Goal: Information Seeking & Learning: Compare options

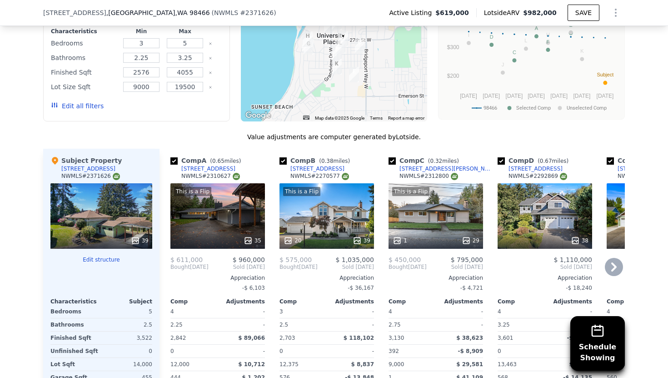
scroll to position [978, 0]
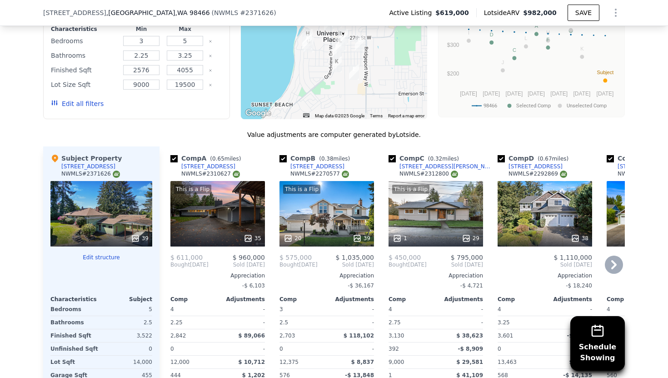
click at [237, 226] on div "This is a Flip 35" at bounding box center [217, 213] width 95 height 65
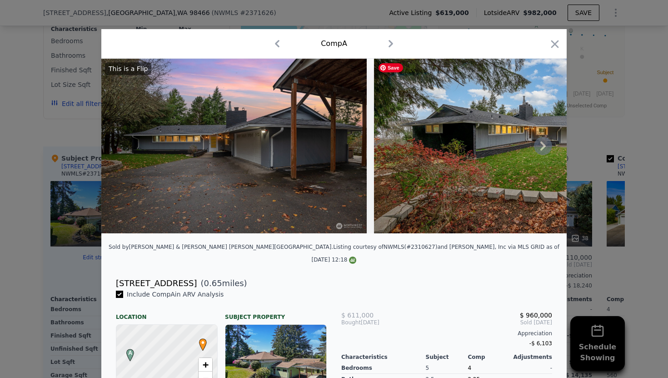
click at [543, 142] on icon at bounding box center [543, 146] width 18 height 18
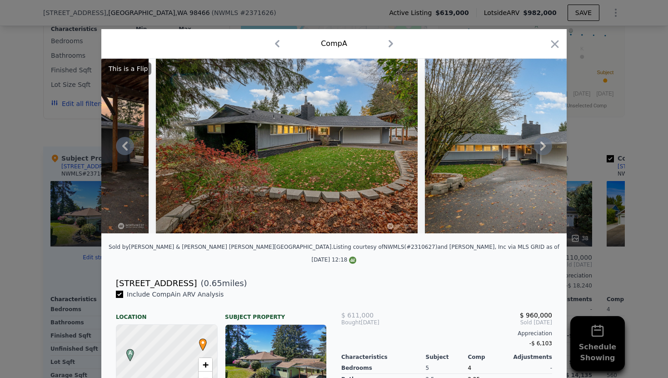
click at [543, 144] on icon at bounding box center [542, 145] width 5 height 9
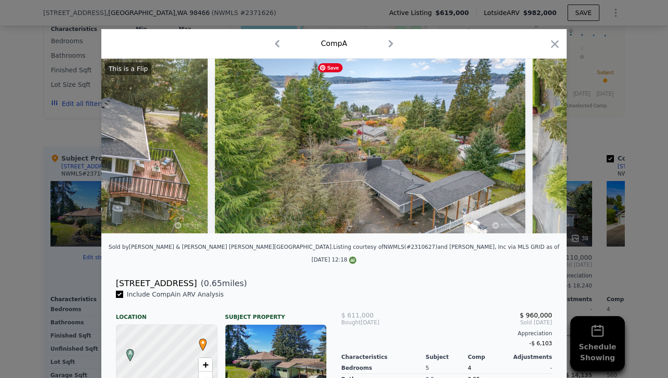
scroll to position [0, 8019]
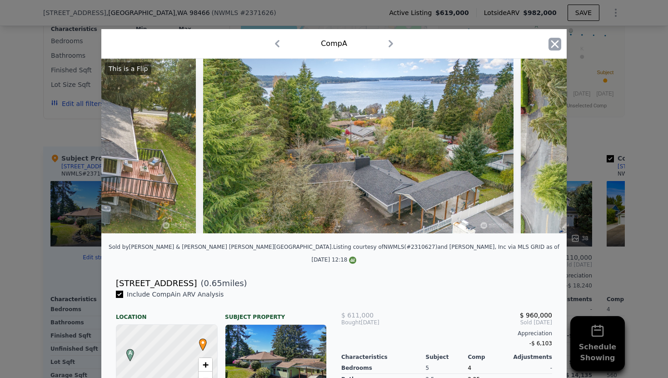
click at [555, 45] on icon "button" at bounding box center [555, 44] width 8 height 8
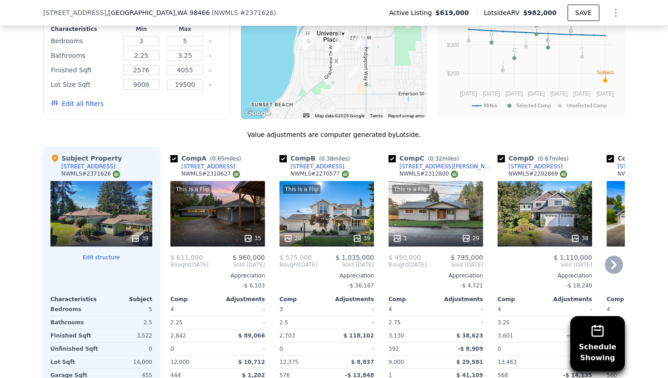
click at [315, 233] on div "This is a Flip 20 39" at bounding box center [326, 213] width 95 height 65
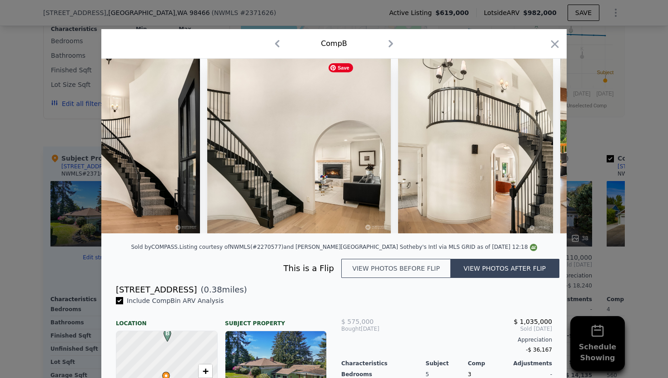
scroll to position [0, 1167]
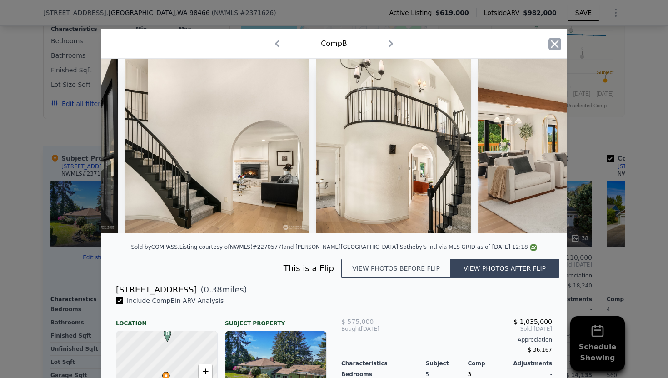
click at [558, 45] on icon "button" at bounding box center [554, 44] width 13 height 13
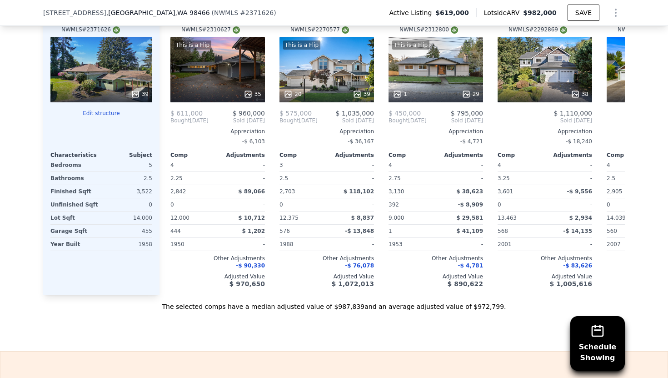
scroll to position [1128, 0]
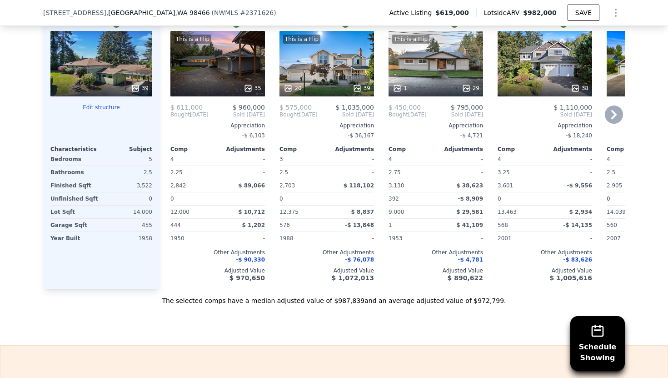
click at [169, 224] on div "Comp A ( 0.65 miles) [STREET_ADDRESS] # 2310627 This is a Flip 35 $ 611,000 $ 9…" at bounding box center [218, 142] width 102 height 292
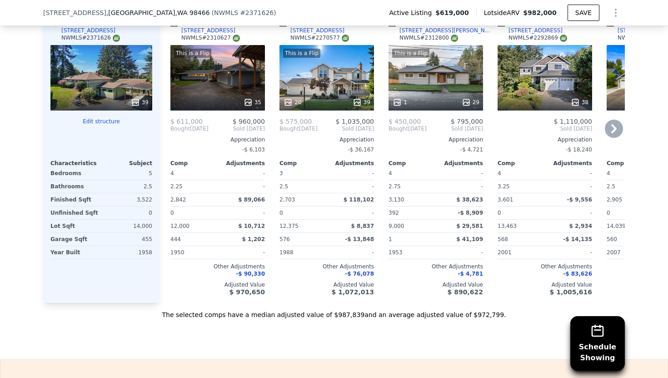
scroll to position [1101, 0]
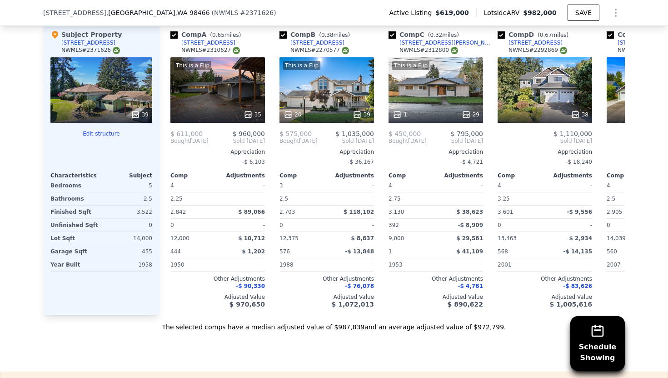
click at [90, 111] on div "39" at bounding box center [101, 89] width 102 height 65
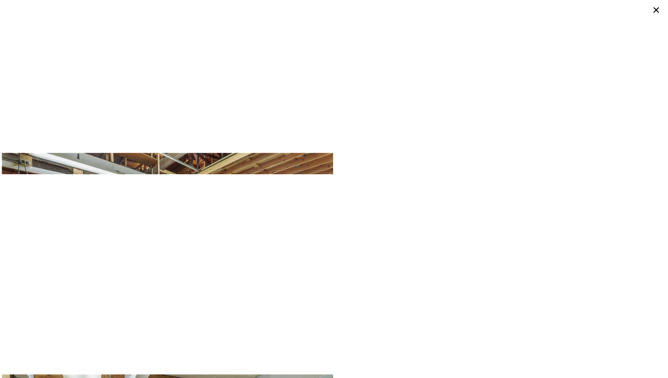
scroll to position [4087, 0]
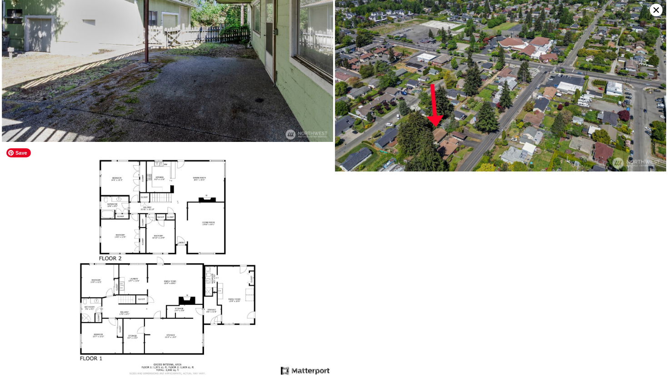
click at [199, 231] on img at bounding box center [167, 261] width 331 height 234
click at [183, 267] on img at bounding box center [167, 261] width 331 height 234
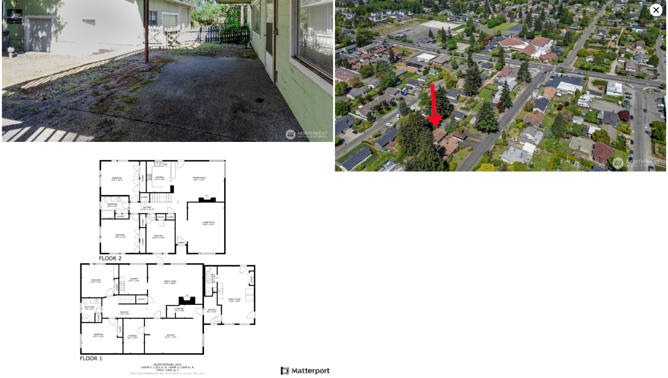
click at [658, 12] on icon at bounding box center [655, 9] width 5 height 5
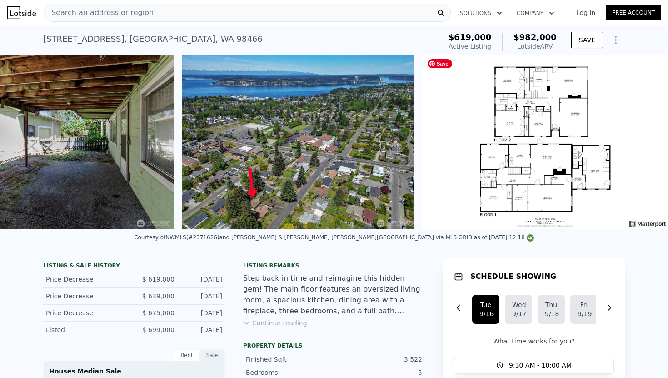
scroll to position [0, 10197]
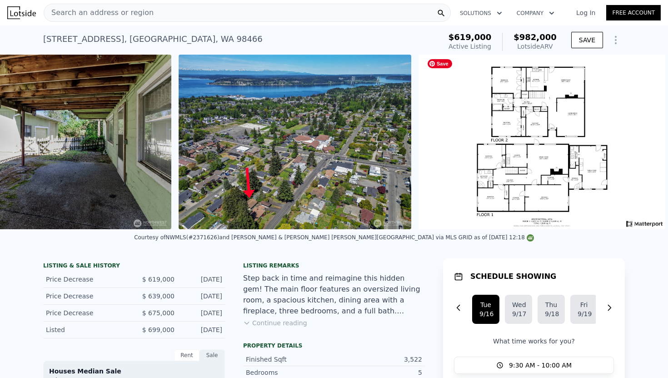
click at [562, 158] on img at bounding box center [541, 142] width 247 height 174
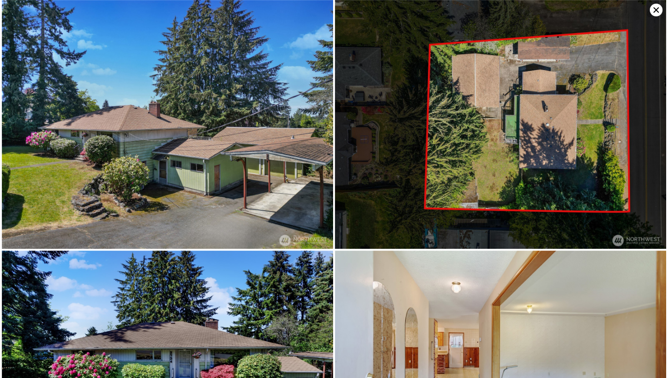
scroll to position [4087, 0]
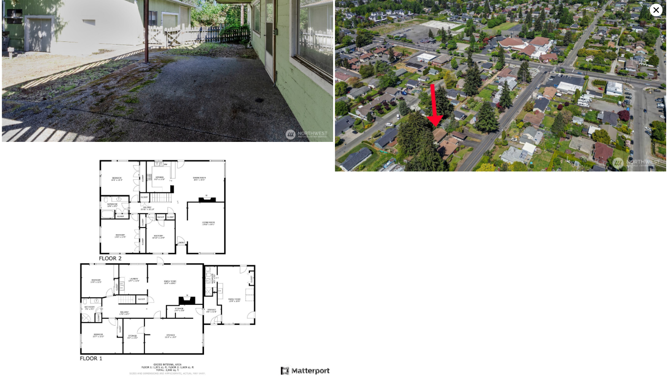
click at [562, 158] on img at bounding box center [500, 47] width 331 height 249
click at [204, 306] on img at bounding box center [167, 261] width 331 height 234
click at [153, 240] on img at bounding box center [167, 261] width 331 height 234
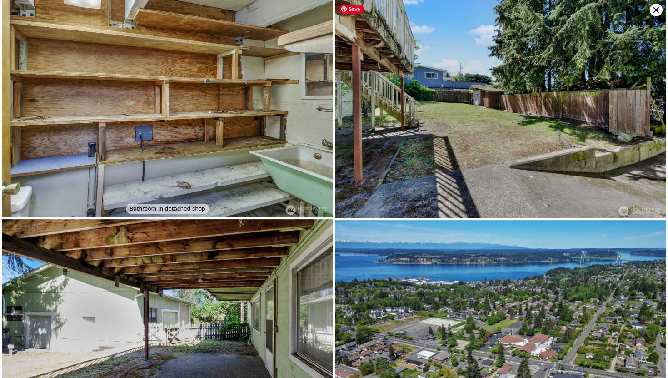
scroll to position [3789, 0]
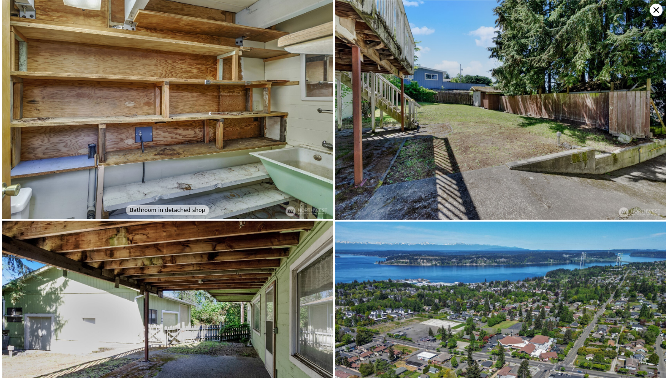
click at [656, 15] on icon at bounding box center [656, 10] width 13 height 13
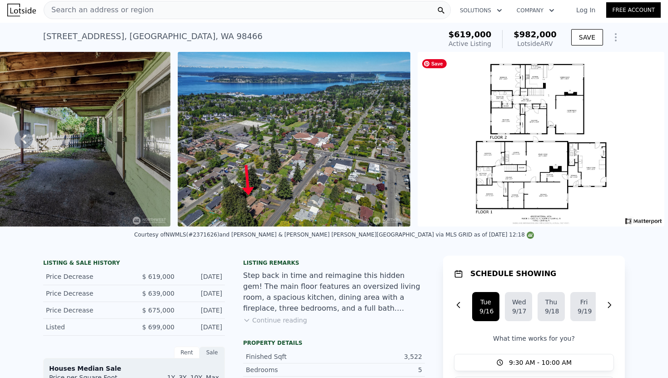
scroll to position [0, 0]
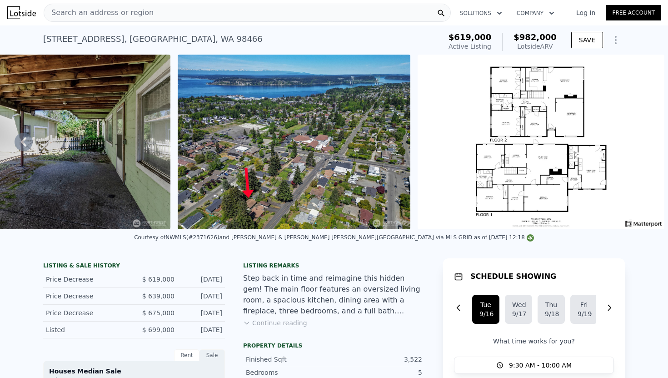
click at [295, 325] on button "Continue reading" at bounding box center [275, 322] width 64 height 9
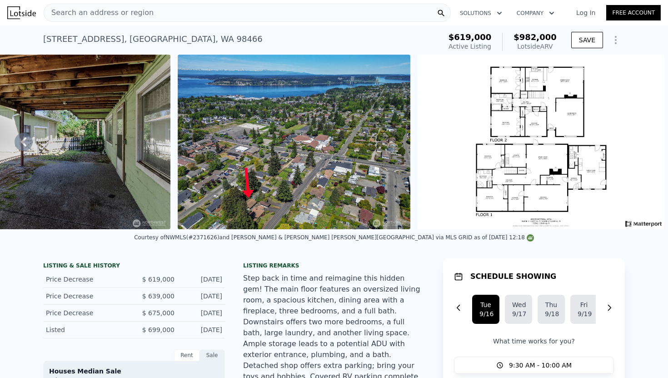
click at [134, 165] on img at bounding box center [39, 142] width 264 height 174
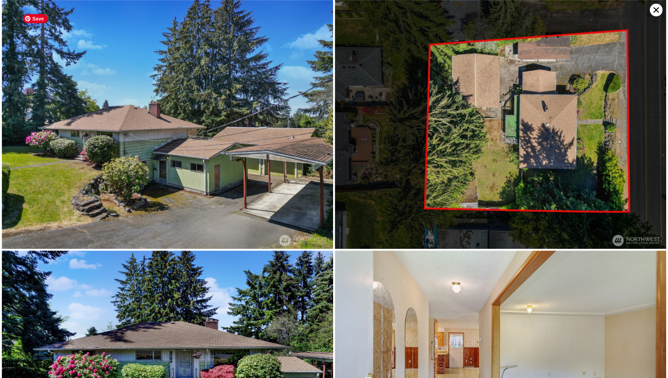
click at [265, 138] on img at bounding box center [167, 124] width 331 height 249
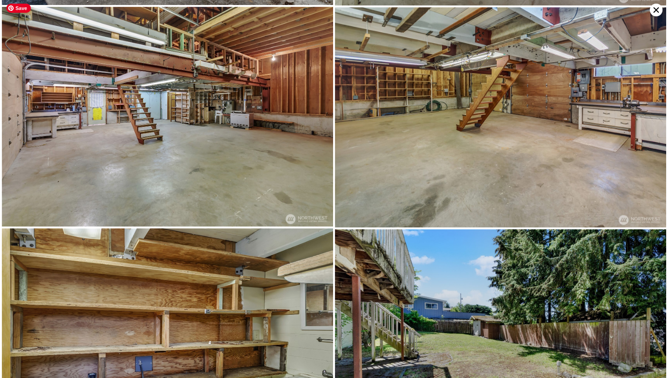
scroll to position [3567, 0]
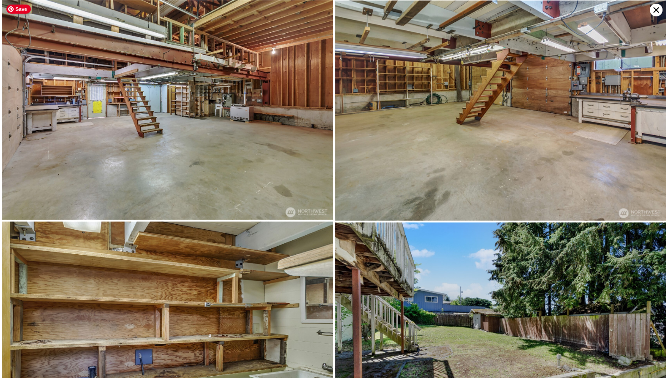
click at [266, 188] on img at bounding box center [167, 109] width 331 height 219
click at [244, 172] on img at bounding box center [167, 109] width 331 height 219
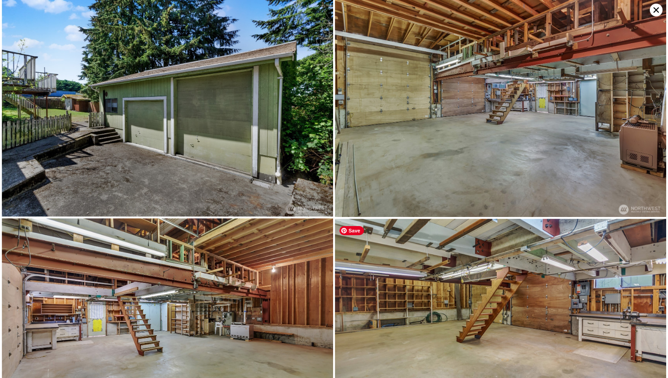
scroll to position [3346, 0]
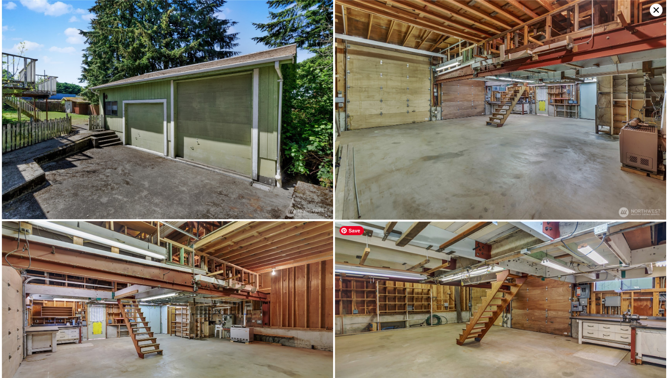
click at [469, 268] on img at bounding box center [500, 331] width 331 height 220
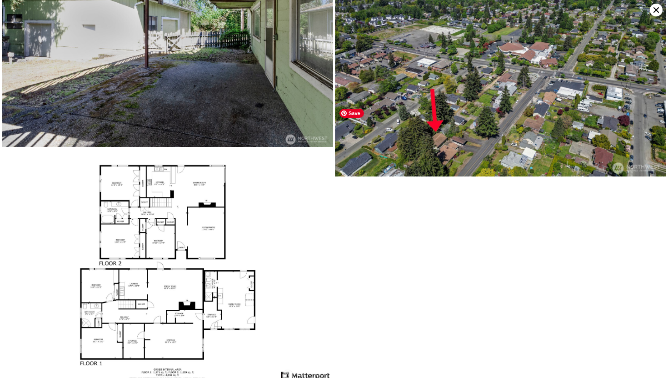
scroll to position [4087, 0]
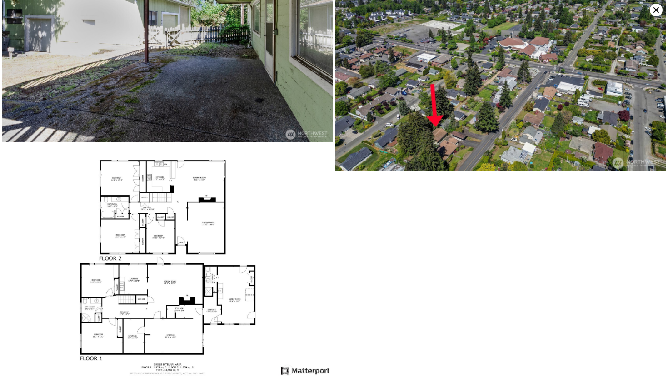
click at [658, 6] on icon at bounding box center [656, 10] width 13 height 13
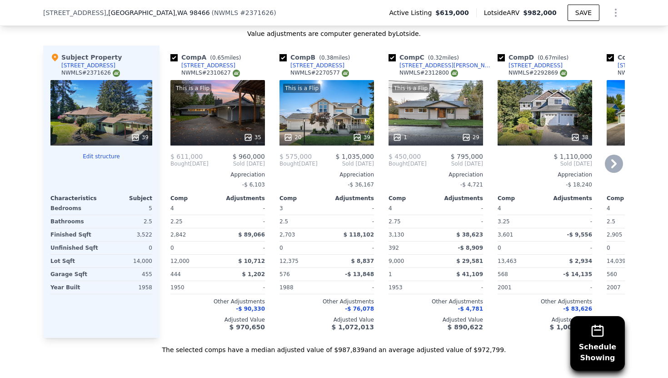
scroll to position [1196, 0]
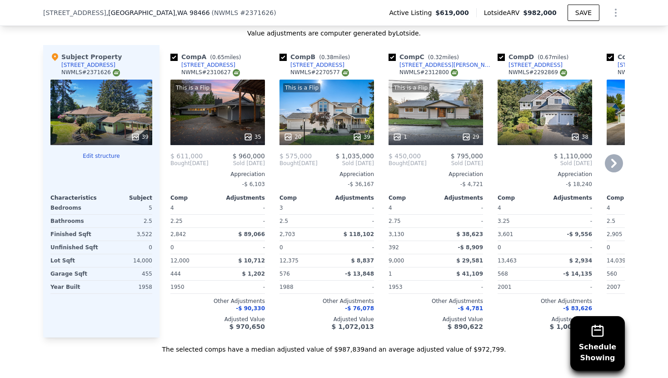
click at [605, 154] on div "Comp E ( 0.66 miles) [STREET_ADDRESS] # 2378165 40 $ 1,015,000 Sold [DATE] Appr…" at bounding box center [654, 191] width 102 height 292
click at [613, 159] on icon at bounding box center [613, 163] width 5 height 9
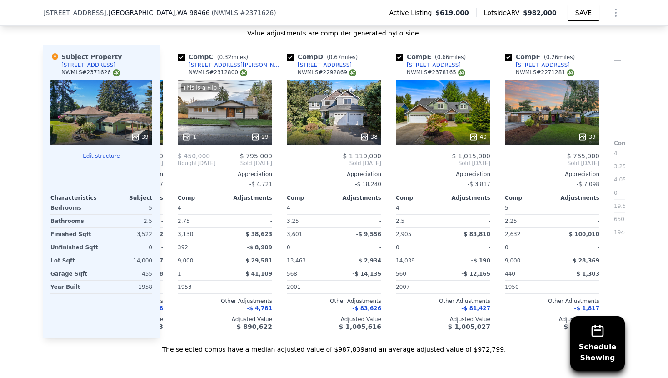
scroll to position [0, 218]
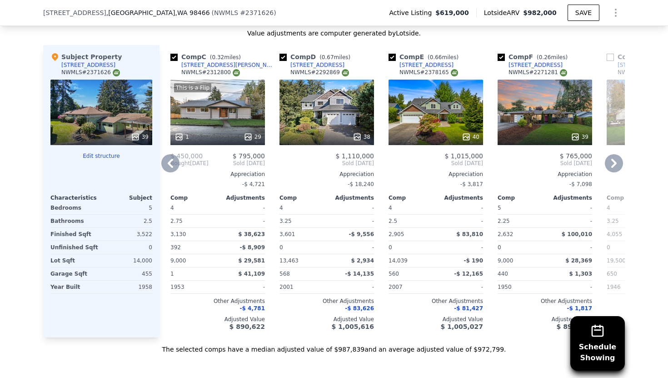
click at [613, 159] on icon at bounding box center [613, 163] width 5 height 9
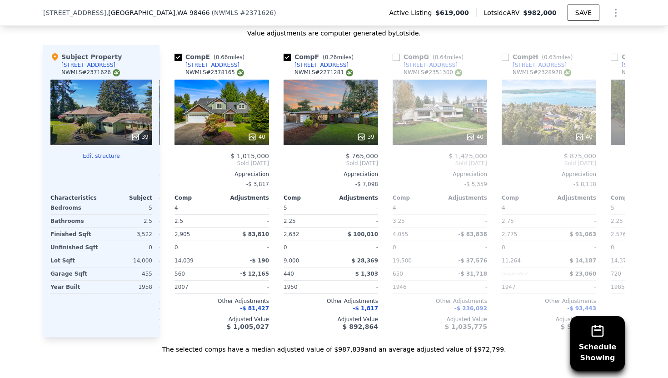
scroll to position [0, 436]
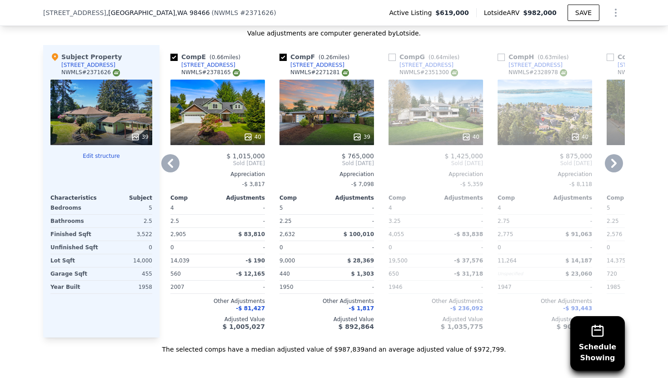
click at [613, 159] on icon at bounding box center [613, 163] width 5 height 9
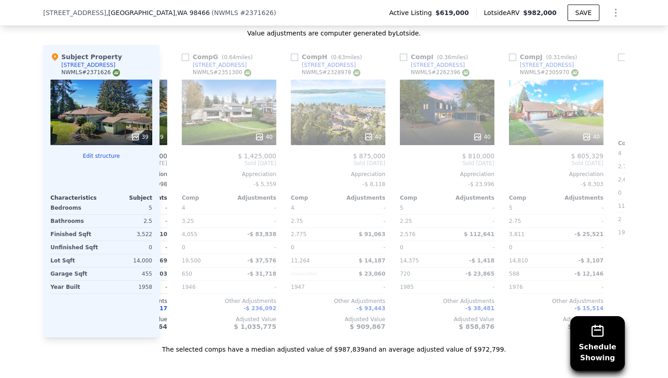
scroll to position [0, 654]
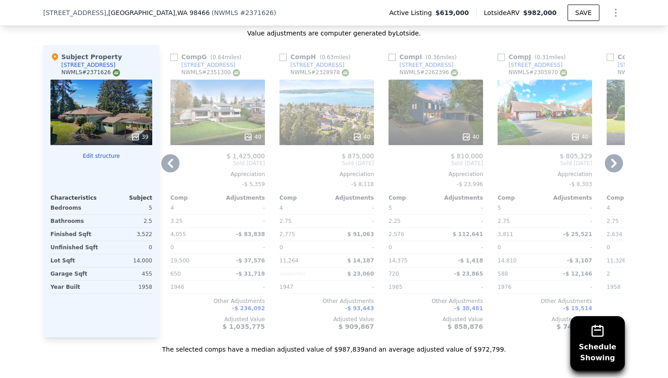
click at [612, 159] on icon at bounding box center [613, 163] width 5 height 9
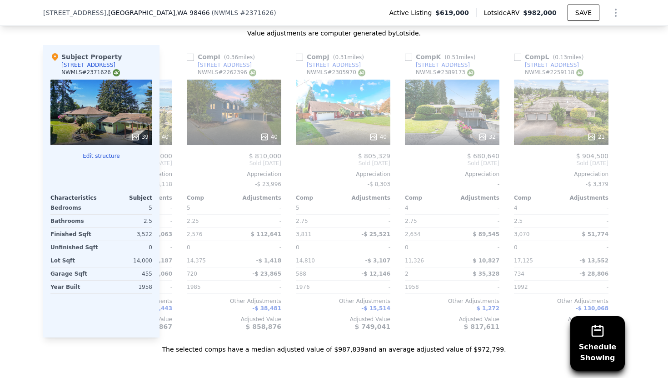
scroll to position [0, 865]
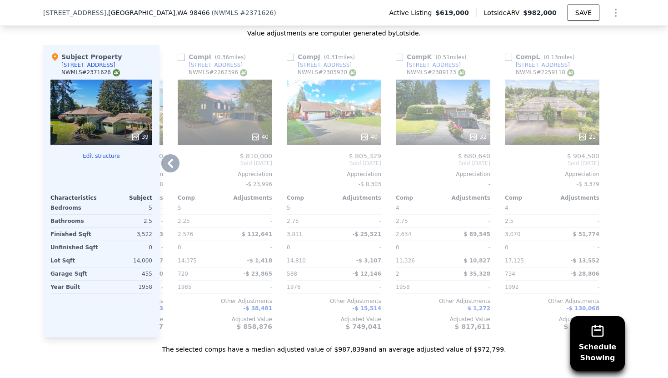
click at [426, 114] on div "32" at bounding box center [443, 112] width 95 height 65
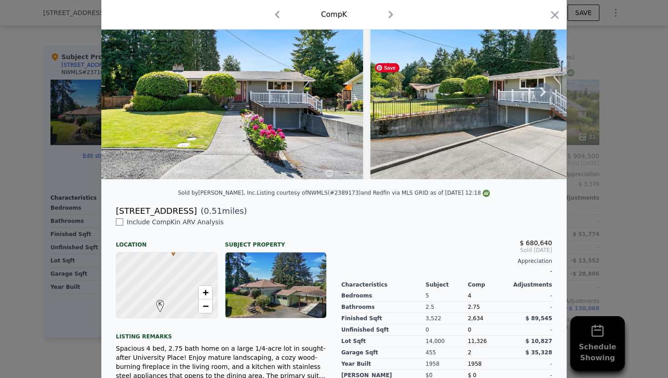
scroll to position [58, 0]
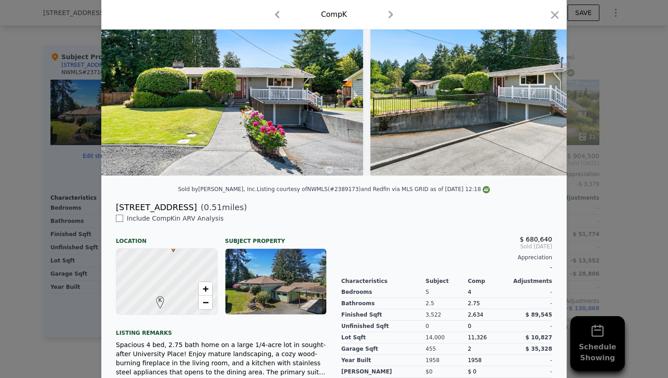
click at [121, 224] on div "Include Comp K in ARV Analysis Location Subject Property K • + − Listing remark…" at bounding box center [221, 336] width 225 height 244
click at [117, 217] on input "checkbox" at bounding box center [119, 217] width 7 height 7
checkbox input "true"
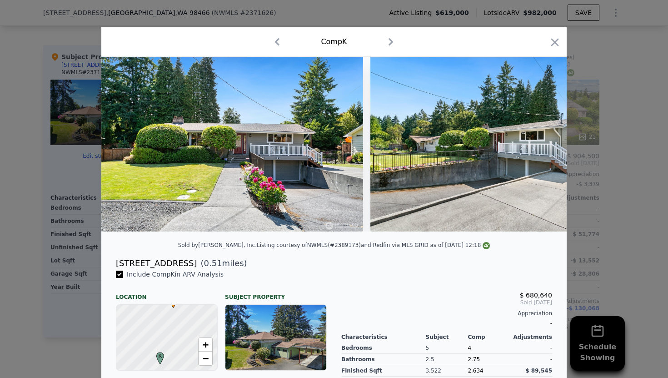
scroll to position [0, 0]
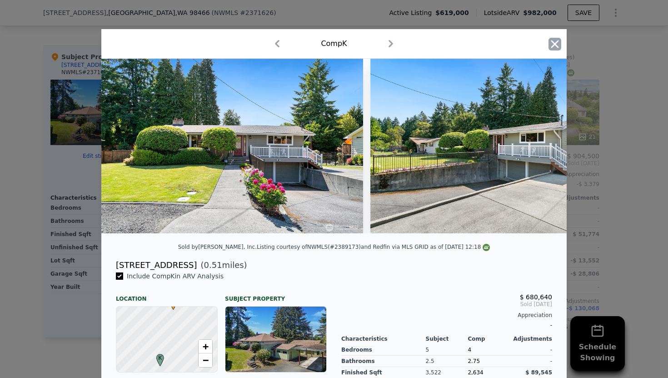
click at [558, 49] on icon "button" at bounding box center [554, 44] width 13 height 13
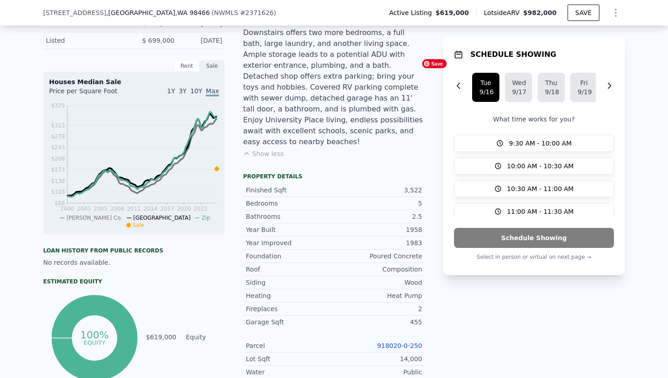
scroll to position [368, 0]
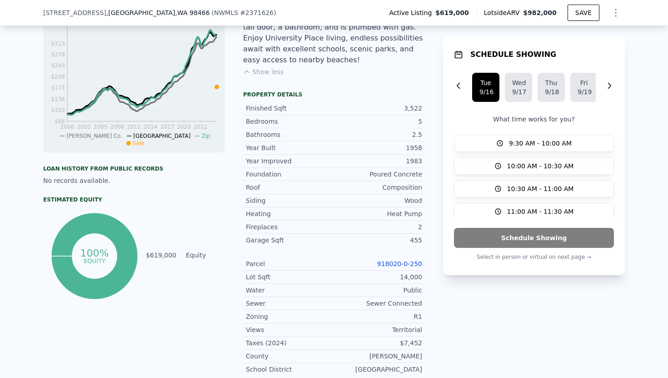
click at [633, 160] on div "LISTING & SALE HISTORY Price Decrease $ 619,000 [DATE] Price Decrease $ 639,000…" at bounding box center [334, 241] width 668 height 722
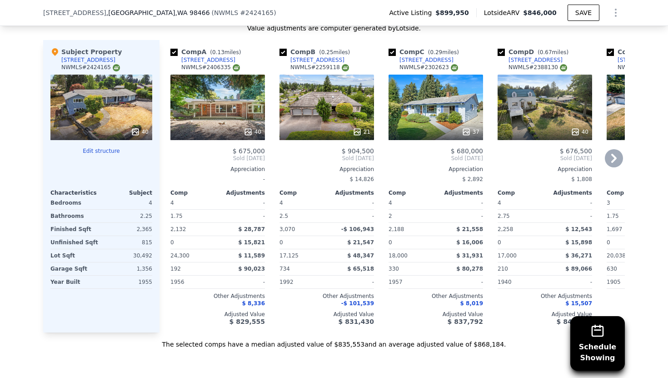
scroll to position [1096, 0]
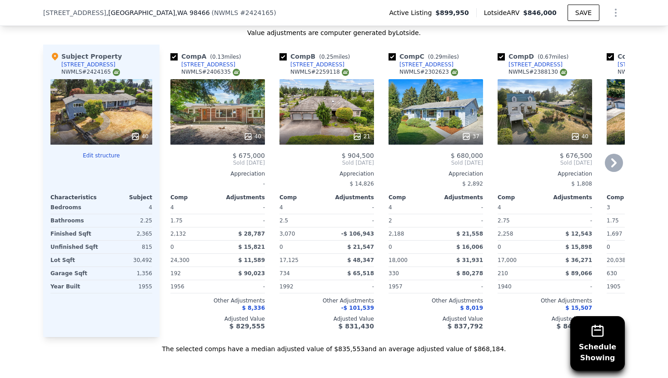
click at [178, 61] on div "Comp A ( 0.13 miles)" at bounding box center [207, 56] width 74 height 9
click at [175, 60] on input "checkbox" at bounding box center [173, 56] width 7 height 7
checkbox input "false"
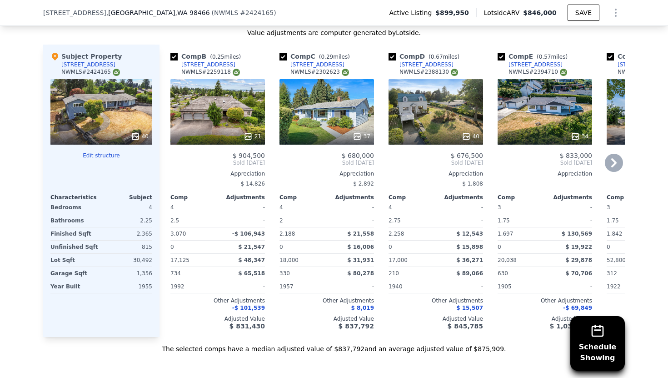
click at [284, 60] on input "checkbox" at bounding box center [282, 56] width 7 height 7
checkbox input "false"
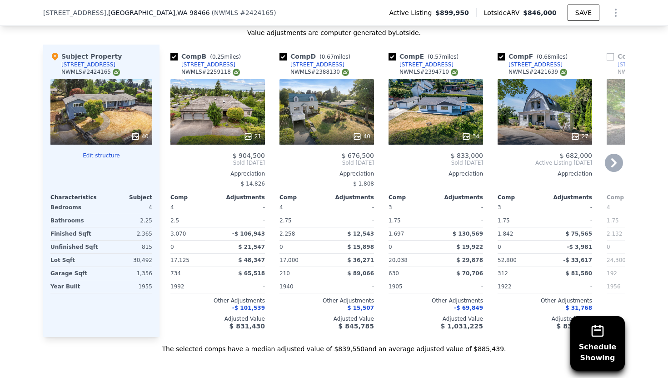
click at [176, 60] on input "checkbox" at bounding box center [173, 56] width 7 height 7
checkbox input "false"
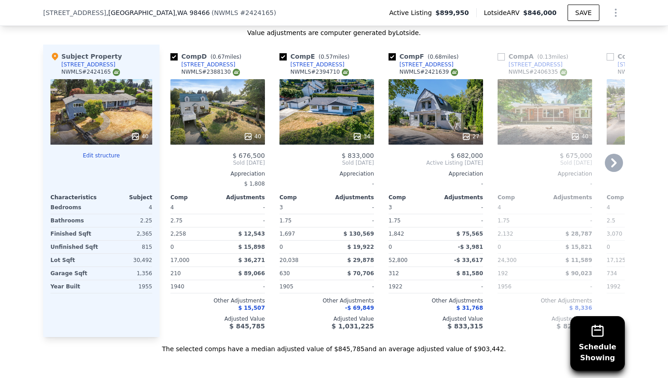
click at [173, 61] on div "Comp D ( 0.67 miles)" at bounding box center [207, 56] width 75 height 9
click at [173, 60] on input "checkbox" at bounding box center [173, 56] width 7 height 7
checkbox input "false"
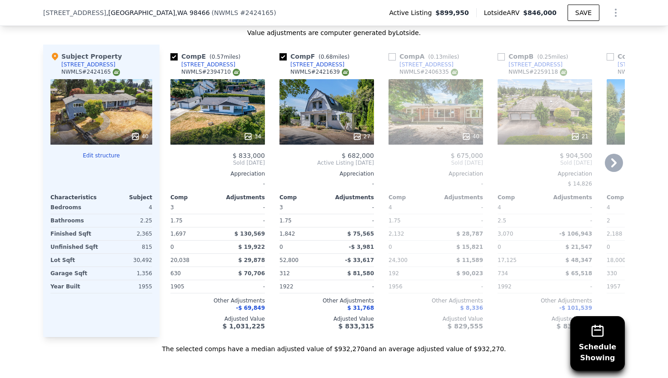
click at [174, 60] on input "checkbox" at bounding box center [173, 56] width 7 height 7
checkbox input "false"
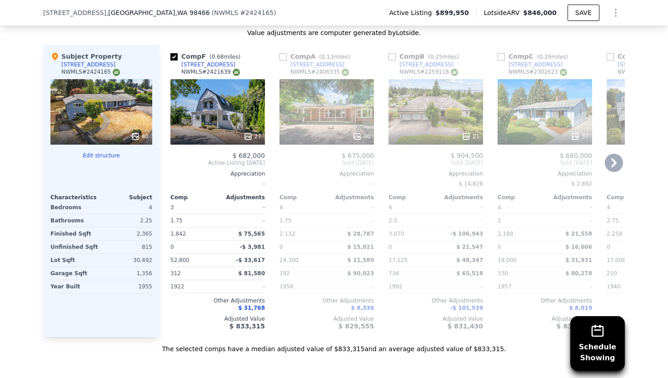
click at [174, 60] on input "checkbox" at bounding box center [173, 56] width 7 height 7
click at [175, 60] on input "checkbox" at bounding box center [173, 56] width 7 height 7
checkbox input "true"
click at [617, 172] on icon at bounding box center [614, 163] width 18 height 18
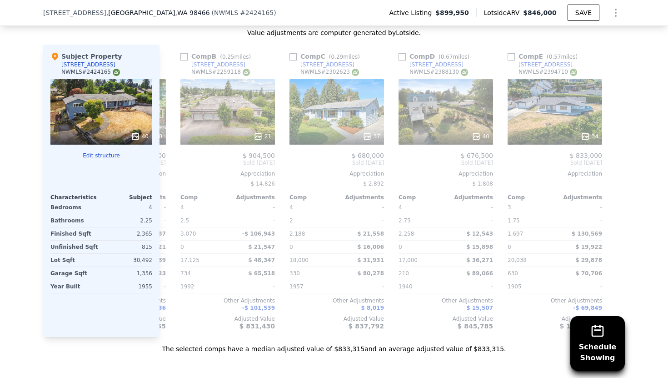
scroll to position [0, 211]
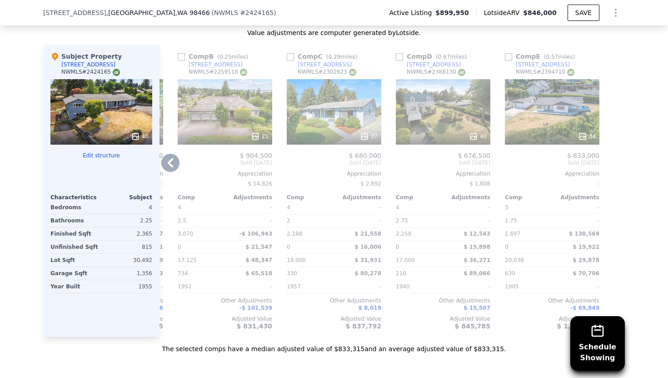
click at [616, 175] on div at bounding box center [617, 191] width 15 height 292
click at [508, 60] on input "checkbox" at bounding box center [508, 56] width 7 height 7
checkbox input "true"
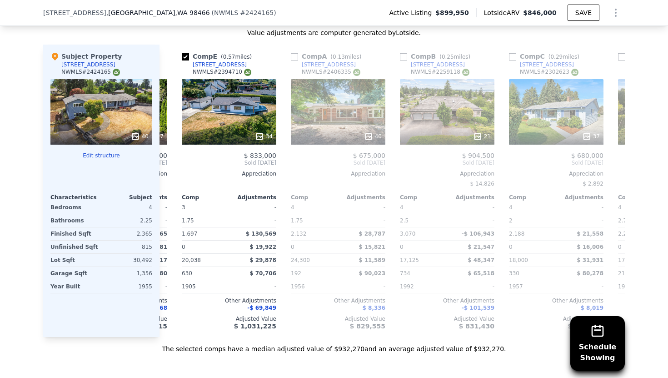
scroll to position [0, 0]
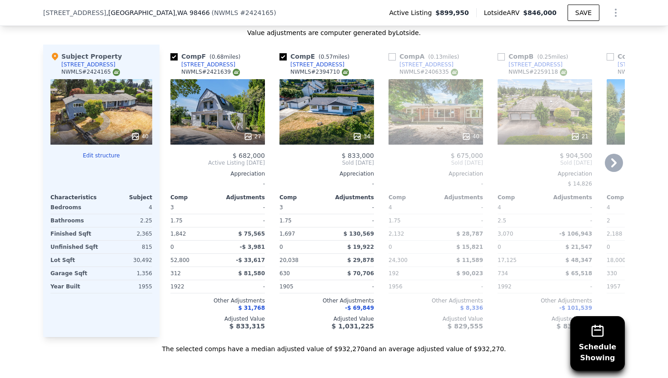
click at [174, 60] on input "checkbox" at bounding box center [173, 56] width 7 height 7
checkbox input "false"
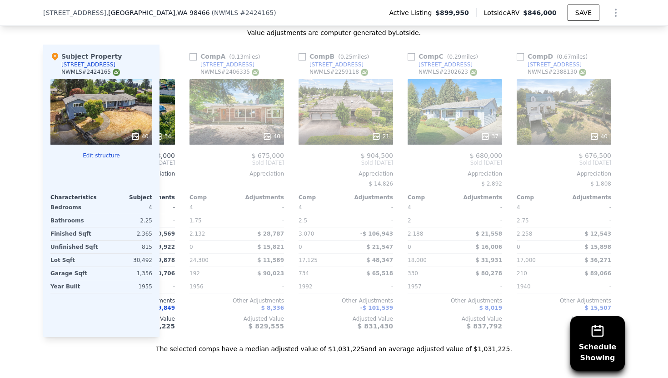
scroll to position [0, 109]
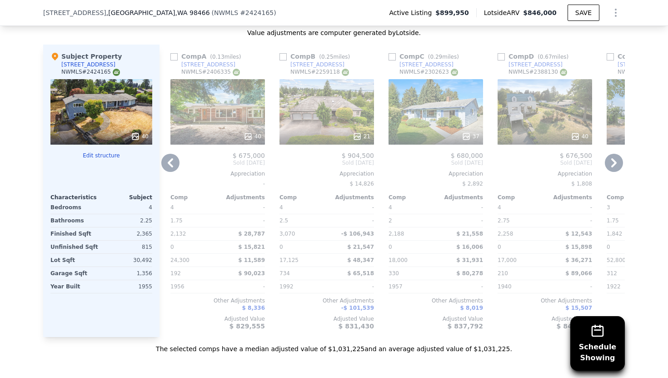
click at [283, 60] on input "checkbox" at bounding box center [282, 56] width 7 height 7
checkbox input "true"
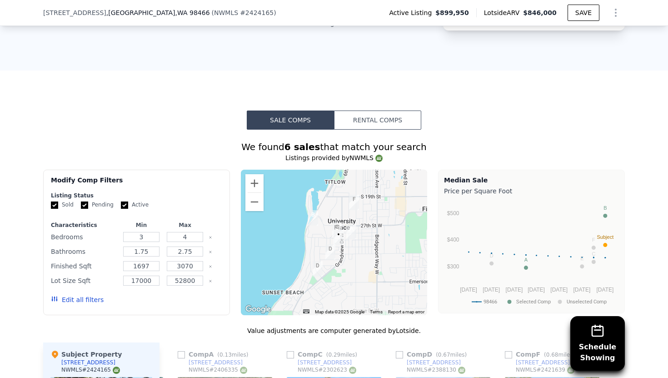
scroll to position [824, 0]
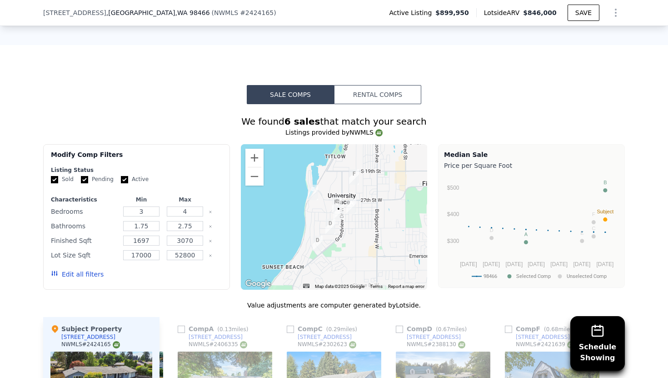
click at [332, 232] on img "8719 36th St W" at bounding box center [330, 226] width 10 height 15
click at [356, 184] on img "2132 Sunset Dr W" at bounding box center [354, 176] width 10 height 15
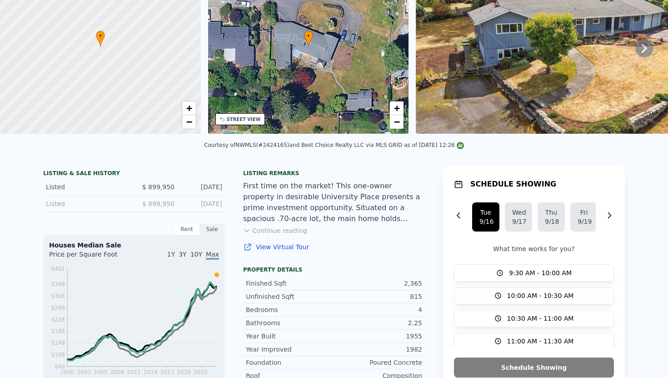
scroll to position [0, 0]
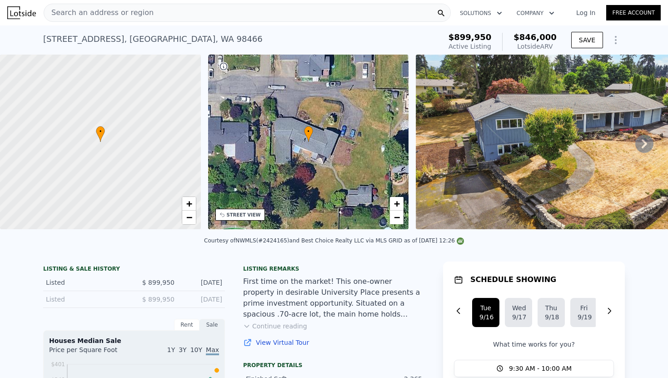
click at [643, 135] on icon at bounding box center [644, 143] width 18 height 18
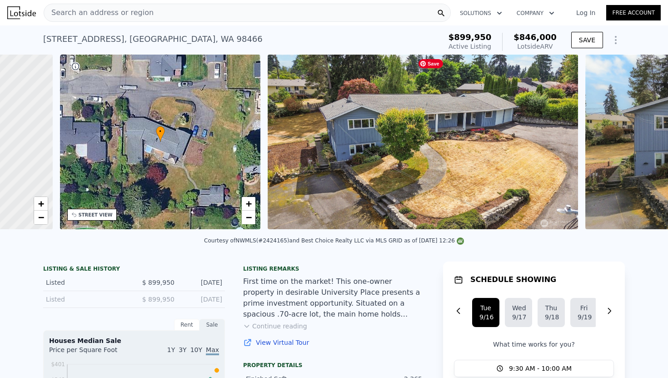
scroll to position [0, 211]
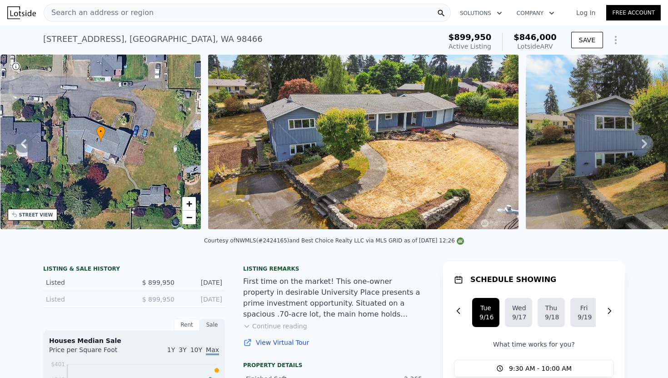
click at [644, 143] on icon at bounding box center [644, 143] width 18 height 18
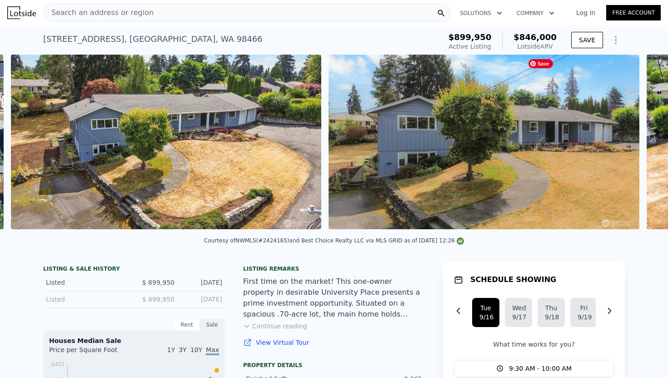
scroll to position [0, 416]
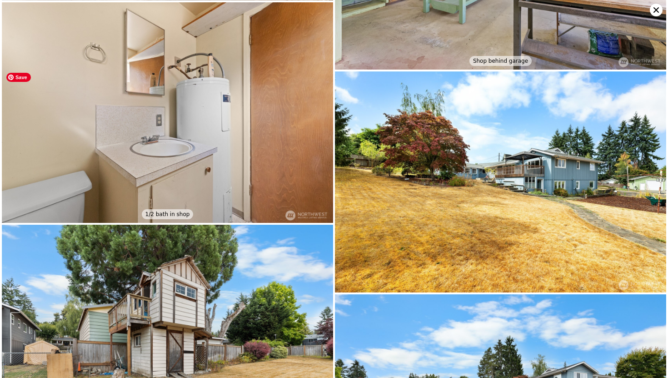
scroll to position [3011, 0]
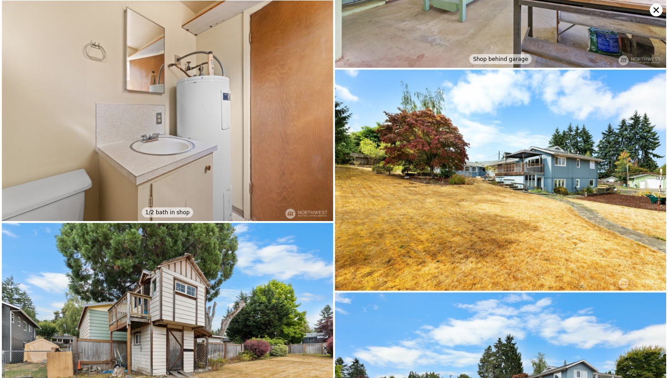
click at [158, 209] on div "1/2 bath in shop" at bounding box center [168, 212] width 52 height 10
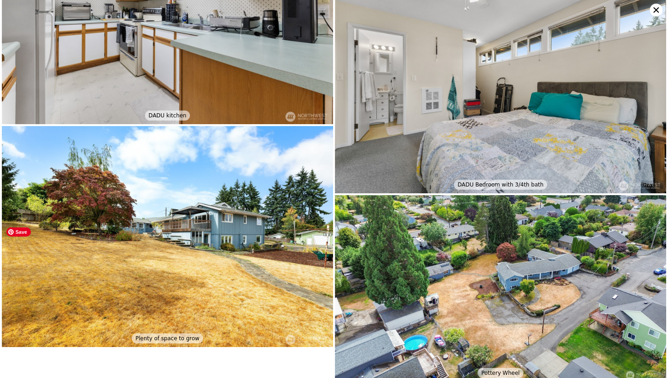
scroll to position [4001, 0]
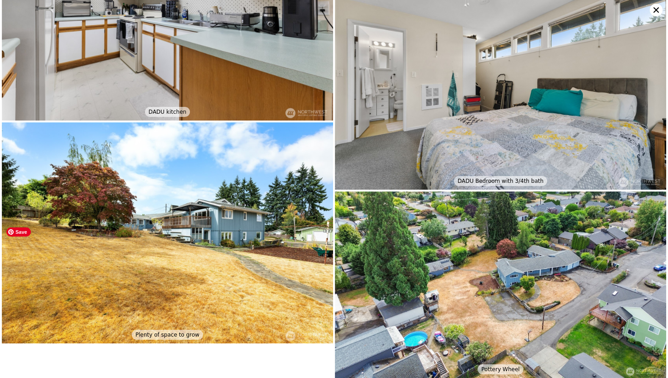
click at [208, 231] on img at bounding box center [167, 232] width 331 height 221
click at [204, 234] on img at bounding box center [167, 232] width 331 height 221
